Goal: Check status: Check status

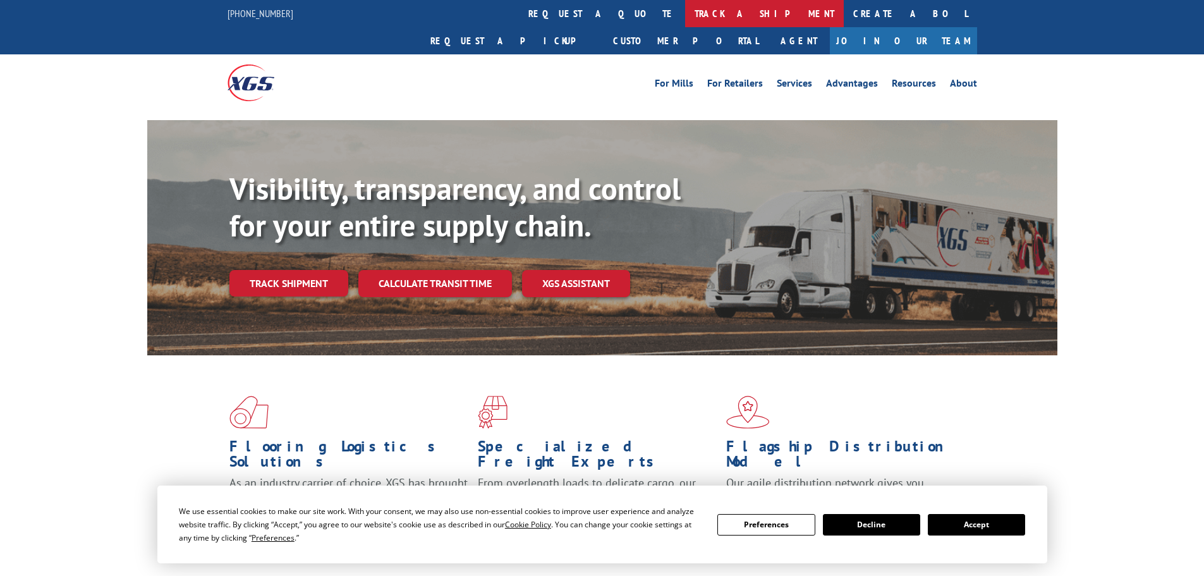
click at [685, 9] on link "track a shipment" at bounding box center [764, 13] width 159 height 27
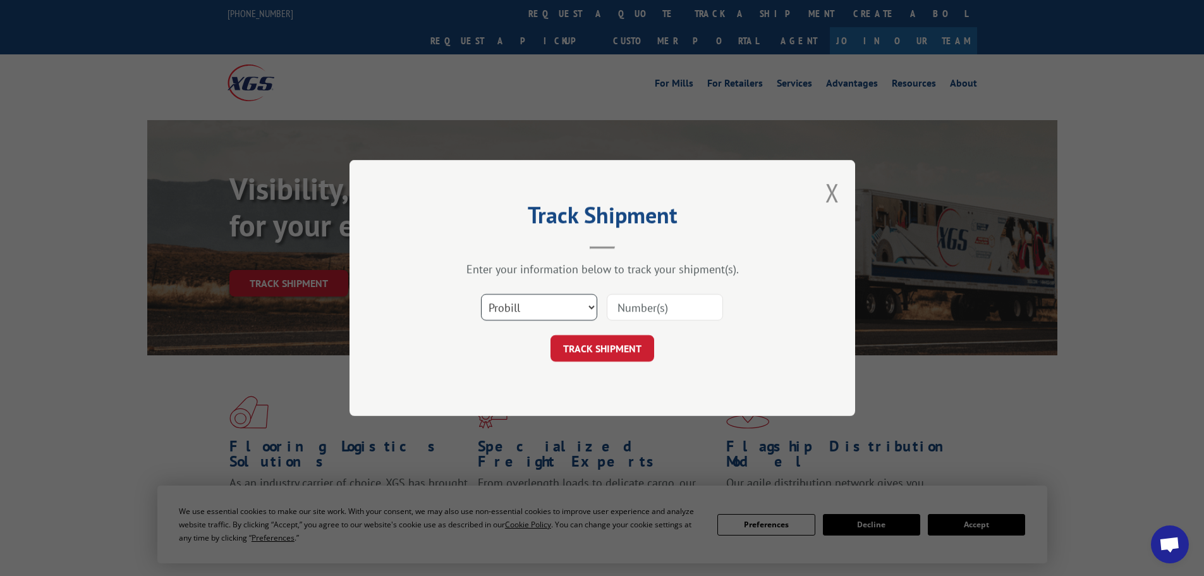
click at [498, 311] on select "Select category... Probill BOL PO" at bounding box center [539, 307] width 116 height 27
select select "bol"
click at [481, 294] on select "Select category... Probill BOL PO" at bounding box center [539, 307] width 116 height 27
click at [625, 307] on input at bounding box center [665, 307] width 116 height 27
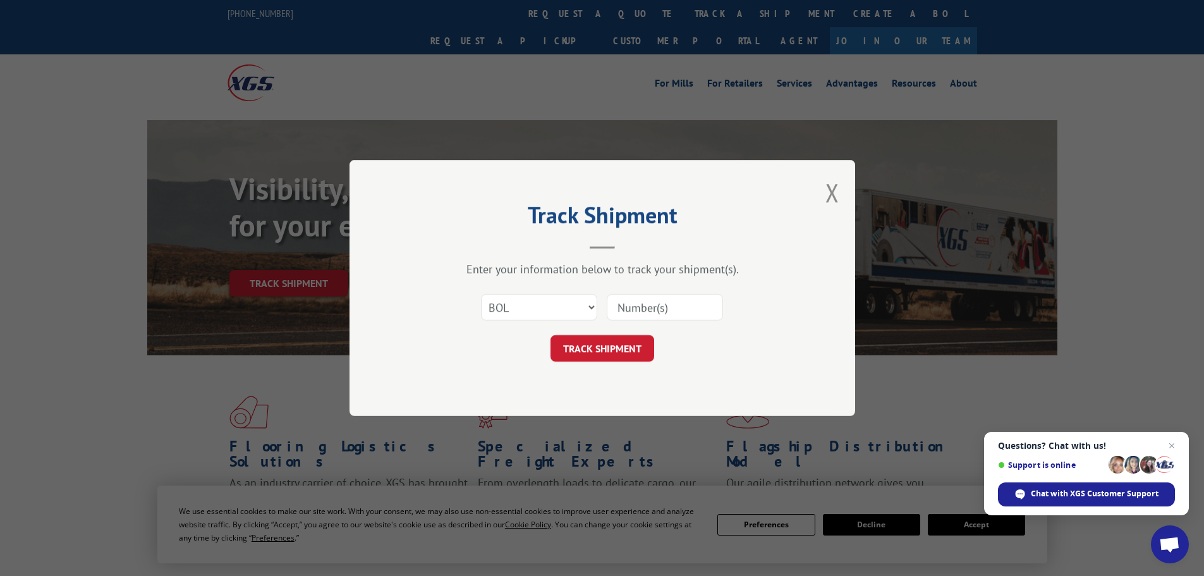
paste input "5656997"
type input "5656997"
click at [598, 345] on button "TRACK SHIPMENT" at bounding box center [603, 348] width 104 height 27
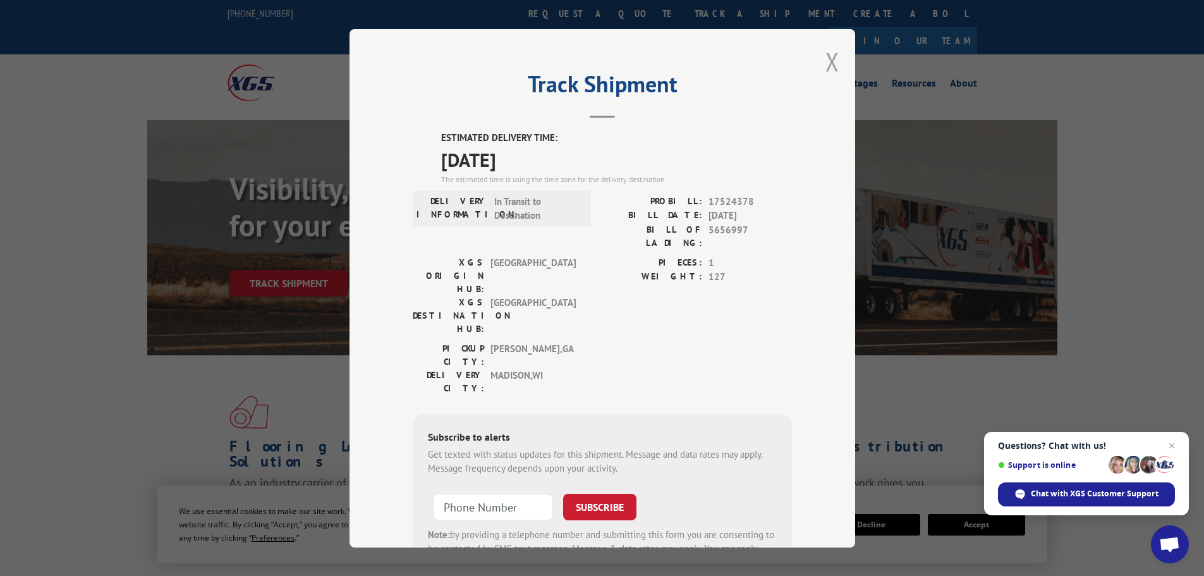
click at [830, 61] on button "Close modal" at bounding box center [833, 62] width 14 height 34
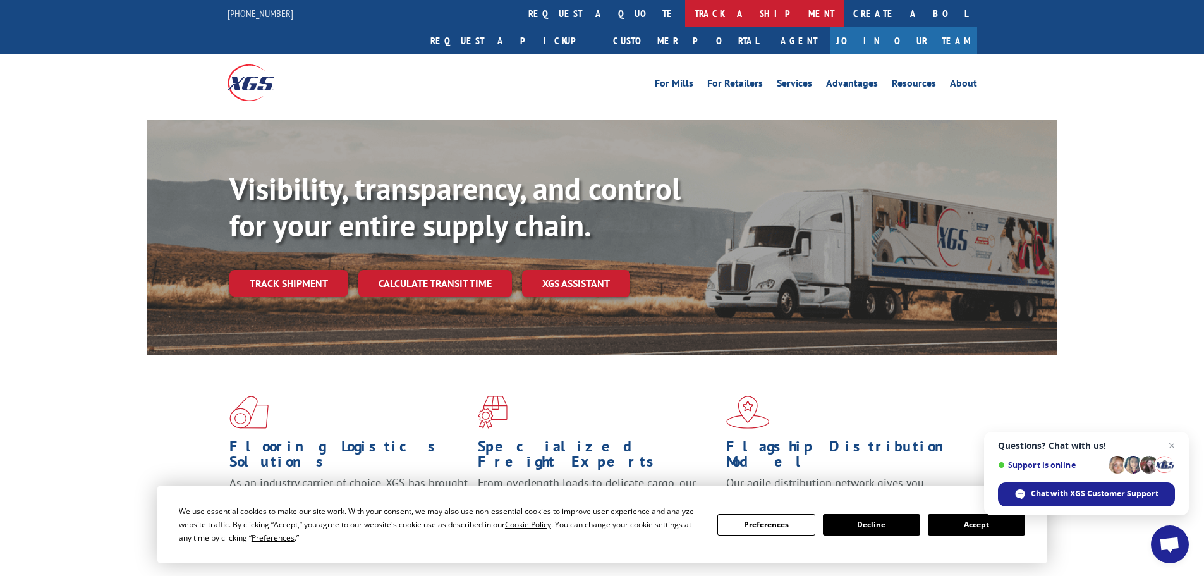
click at [685, 11] on link "track a shipment" at bounding box center [764, 13] width 159 height 27
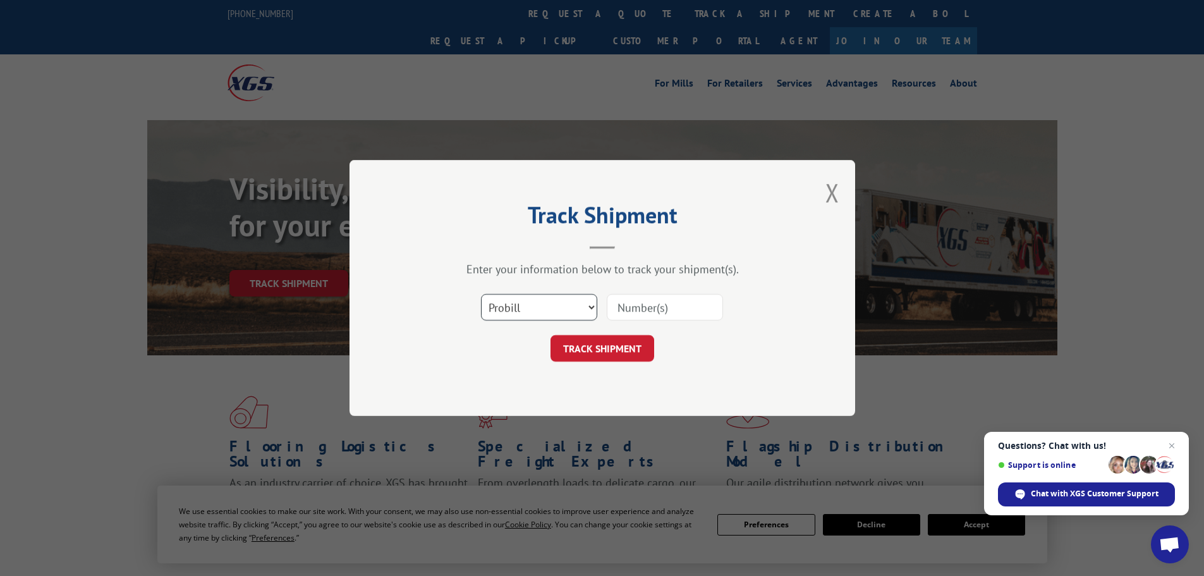
click at [507, 304] on select "Select category... Probill BOL PO" at bounding box center [539, 307] width 116 height 27
select select "bol"
click at [481, 294] on select "Select category... Probill BOL PO" at bounding box center [539, 307] width 116 height 27
click at [638, 306] on input at bounding box center [665, 307] width 116 height 27
click at [643, 312] on input at bounding box center [665, 307] width 116 height 27
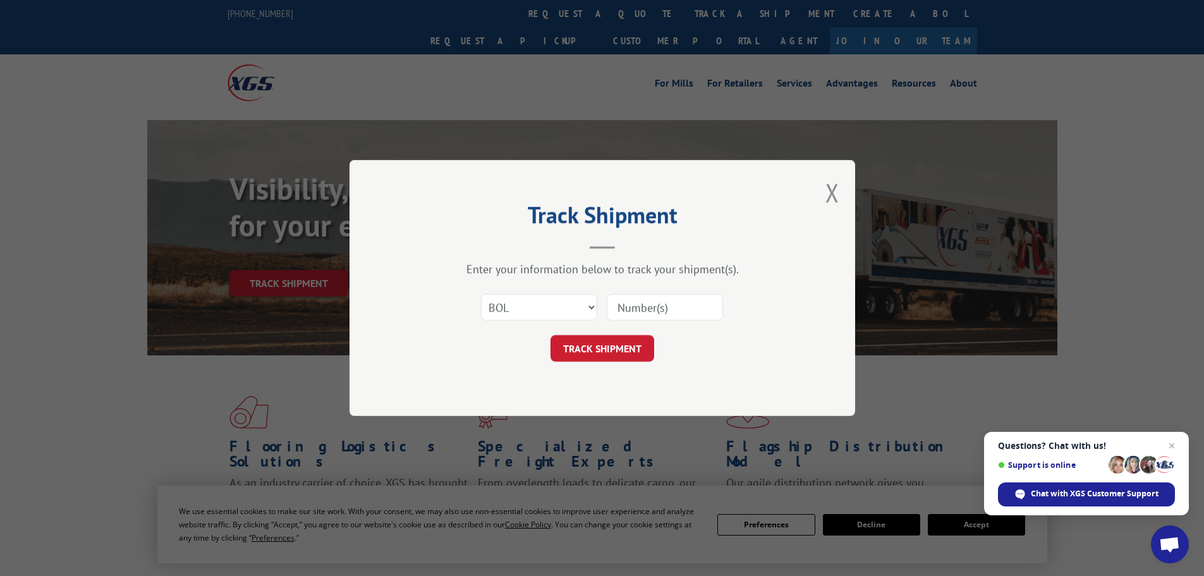
paste input "7082806"
type input "7082806"
click at [605, 355] on button "TRACK SHIPMENT" at bounding box center [603, 348] width 104 height 27
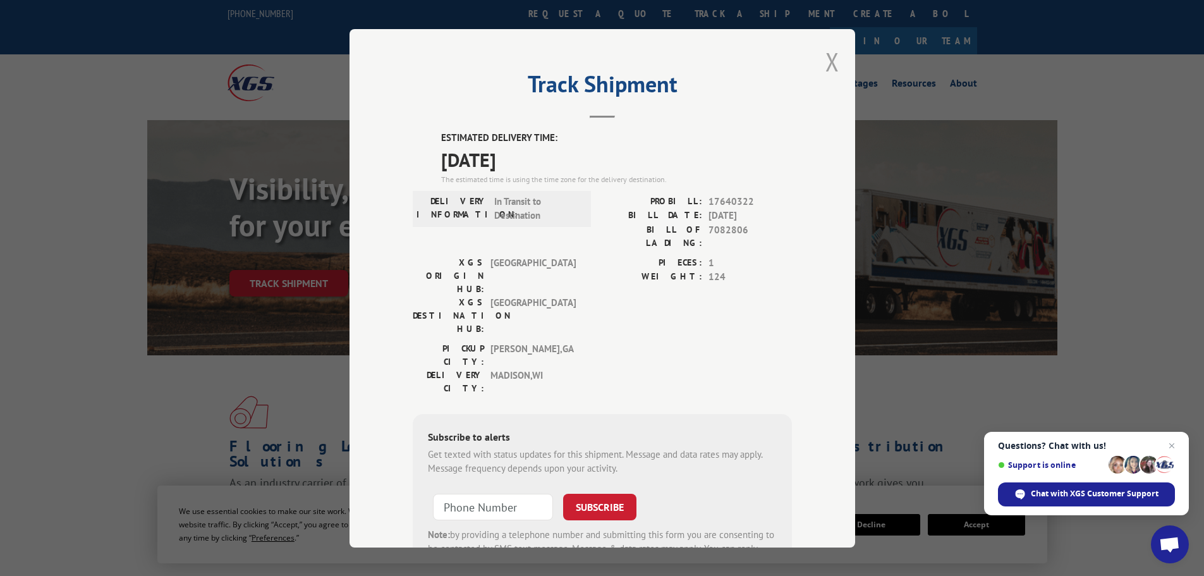
click at [826, 59] on button "Close modal" at bounding box center [833, 62] width 14 height 34
